Goal: Information Seeking & Learning: Learn about a topic

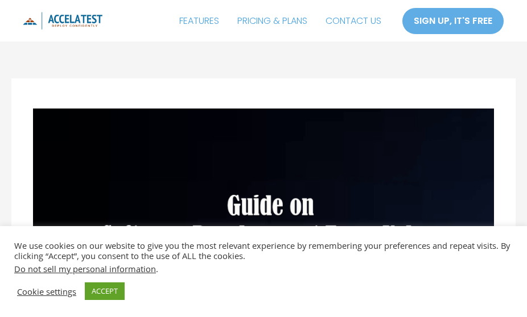
click at [69, 20] on img at bounding box center [63, 21] width 80 height 18
